Goal: Navigation & Orientation: Find specific page/section

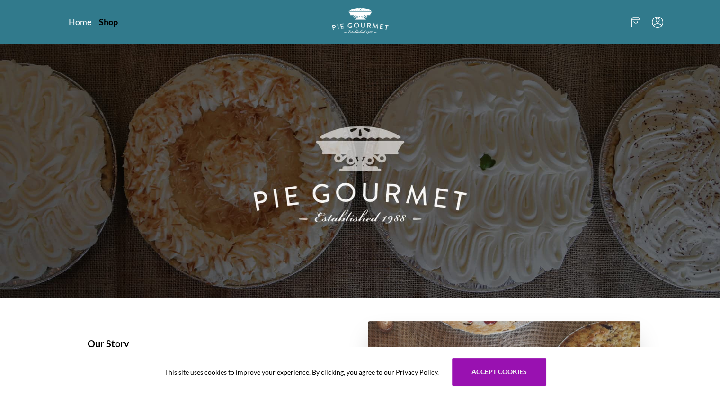
click at [111, 21] on link "Shop" at bounding box center [108, 21] width 19 height 11
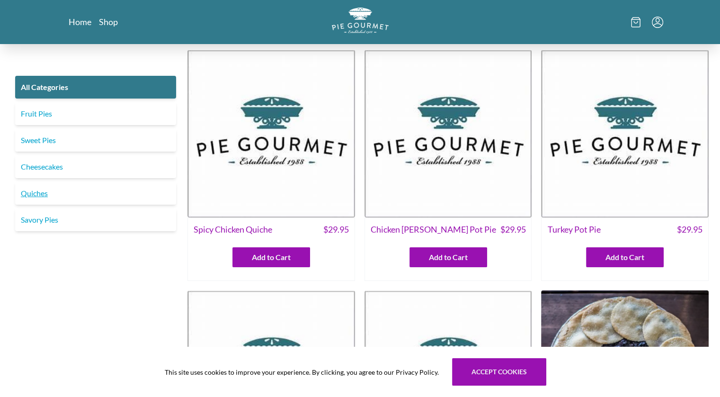
click at [97, 189] on link "Quiches" at bounding box center [95, 193] width 161 height 23
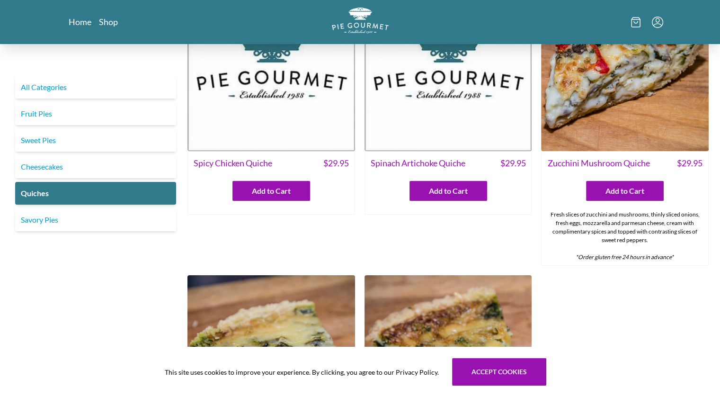
scroll to position [47, 0]
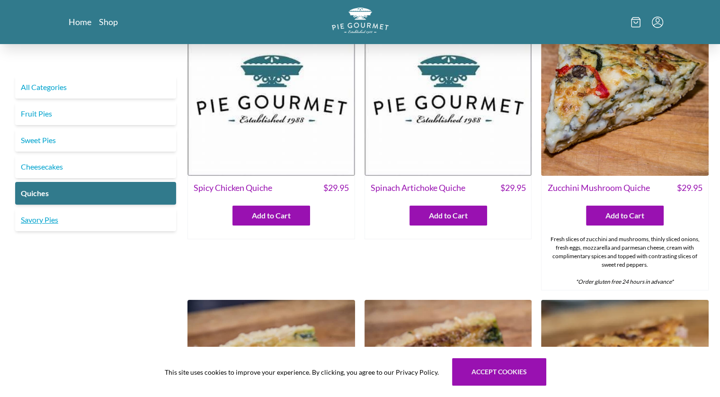
click at [49, 221] on link "Savory Pies" at bounding box center [95, 219] width 161 height 23
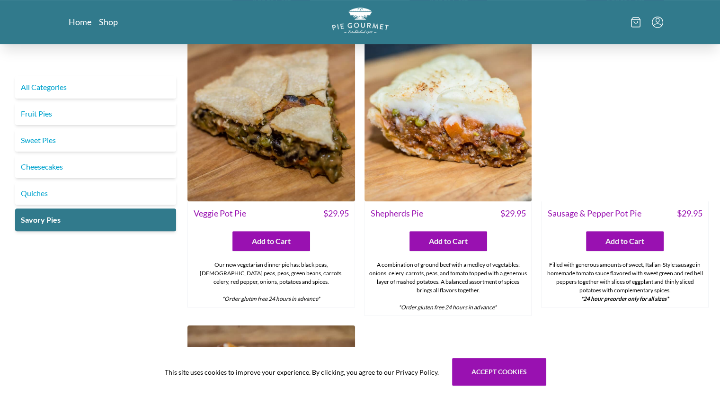
scroll to position [189, 0]
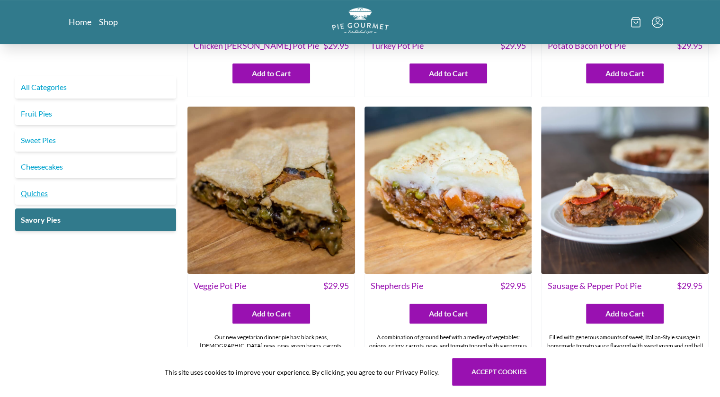
click at [38, 193] on link "Quiches" at bounding box center [95, 193] width 161 height 23
